Goal: Answer question/provide support: Share knowledge or assist other users

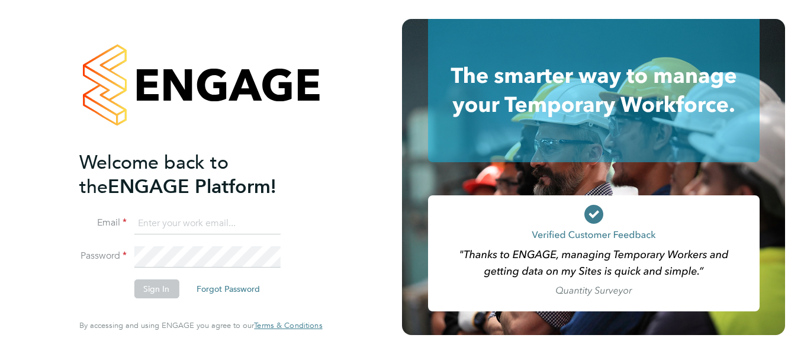
click at [194, 229] on input at bounding box center [207, 223] width 146 height 21
drag, startPoint x: 136, startPoint y: 222, endPoint x: 551, endPoint y: 224, distance: 414.6
click at [551, 224] on app-barbie "Welcome back to the ENGAGE Platform! Email ahmadalfaqih@hotmail.com Password Si…" at bounding box center [402, 177] width 804 height 354
type input "francesca.oriordan@ncclondon.ac.uk"
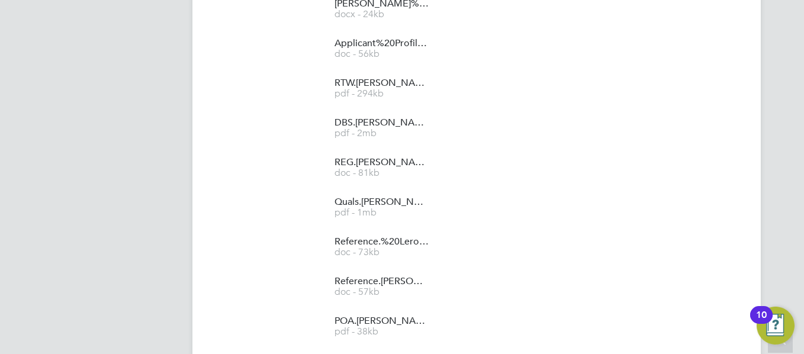
scroll to position [1374, 0]
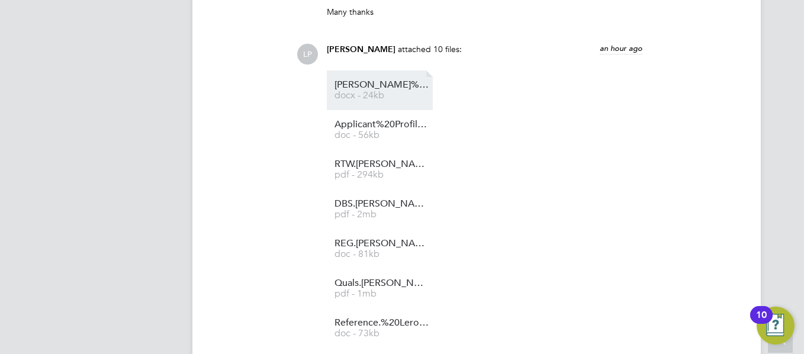
click at [367, 104] on li "[PERSON_NAME]%20Leroy%20HQ00329331 docx - 24kb" at bounding box center [380, 90] width 106 height 40
click at [381, 95] on span "docx - 24kb" at bounding box center [382, 95] width 95 height 9
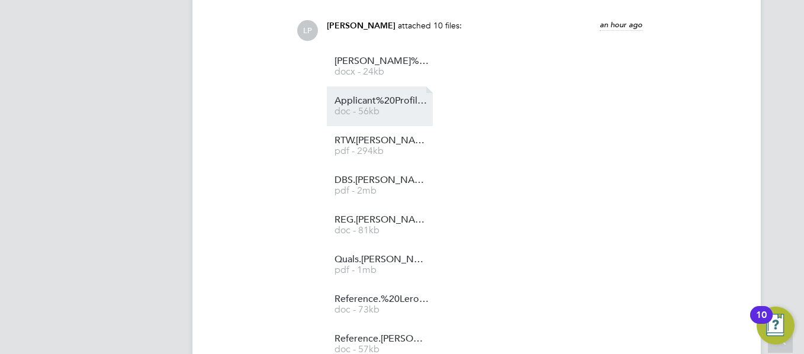
click at [402, 110] on span "doc - 56kb" at bounding box center [382, 111] width 95 height 9
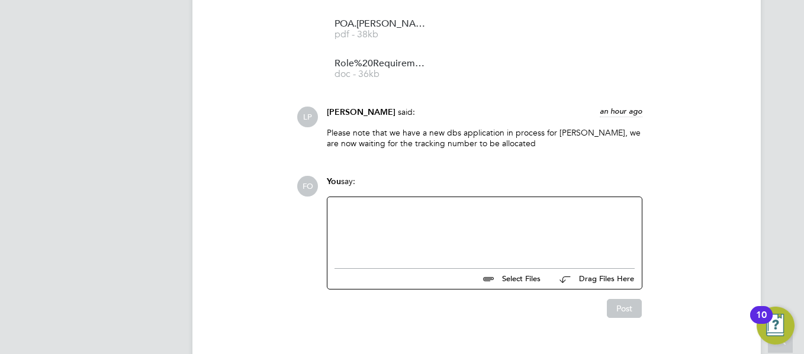
scroll to position [1705, 0]
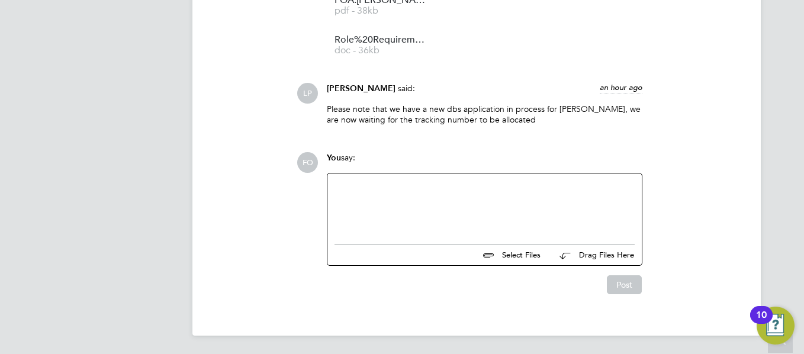
click at [345, 195] on div at bounding box center [485, 206] width 300 height 51
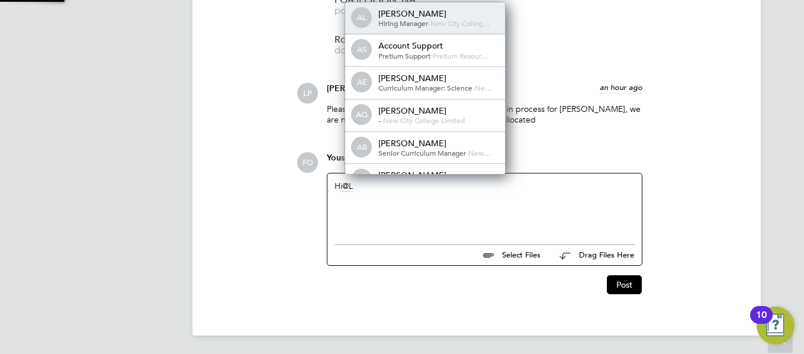
scroll to position [0, 0]
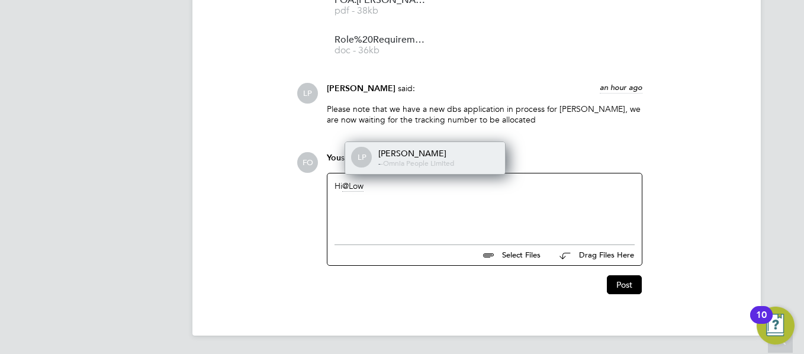
click at [450, 156] on div "[PERSON_NAME]" at bounding box center [437, 153] width 118 height 11
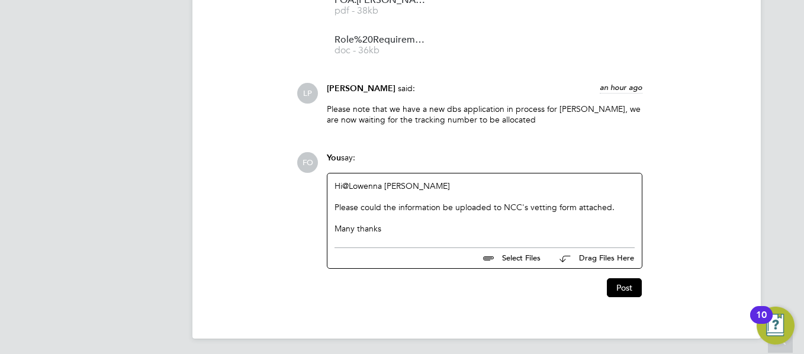
click at [525, 256] on input "file" at bounding box center [546, 256] width 178 height 17
click at [500, 261] on input "file" at bounding box center [546, 256] width 178 height 17
type input "C:\fakepath\Candidate Vetting Form.docx"
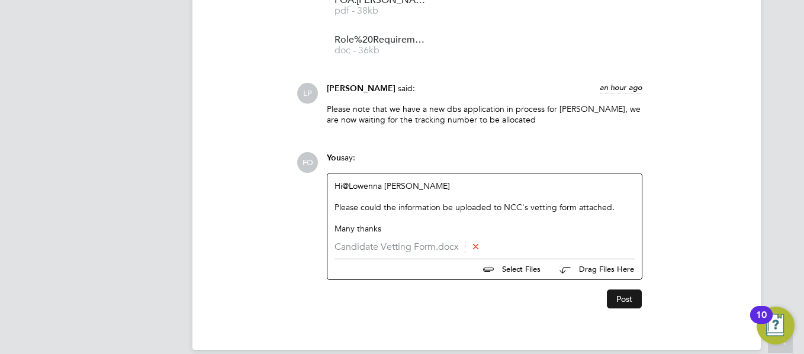
click at [619, 295] on button "Post" at bounding box center [624, 299] width 35 height 19
